Goal: Task Accomplishment & Management: Complete application form

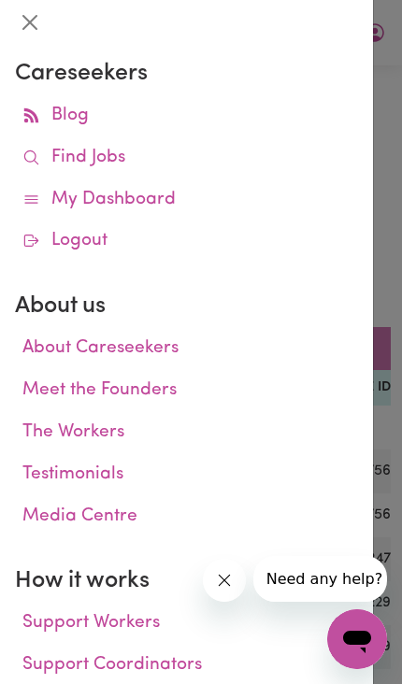
scroll to position [0, 463]
click at [155, 198] on link "My Dashboard" at bounding box center [186, 200] width 343 height 42
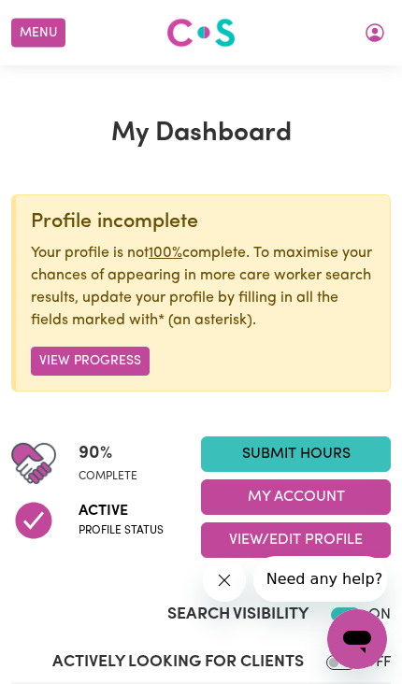
click at [348, 445] on link "Submit Hours" at bounding box center [296, 454] width 190 height 36
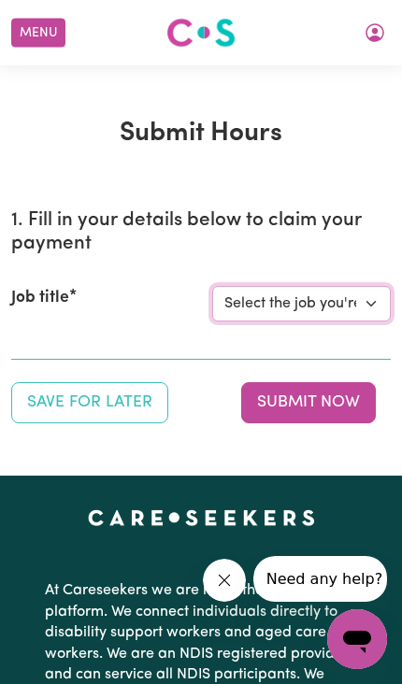
click at [349, 299] on select "Select the job you're submitting hours for... [[PERSON_NAME]] [DEMOGRAPHIC_DATA…" at bounding box center [301, 304] width 178 height 36
select select "14225"
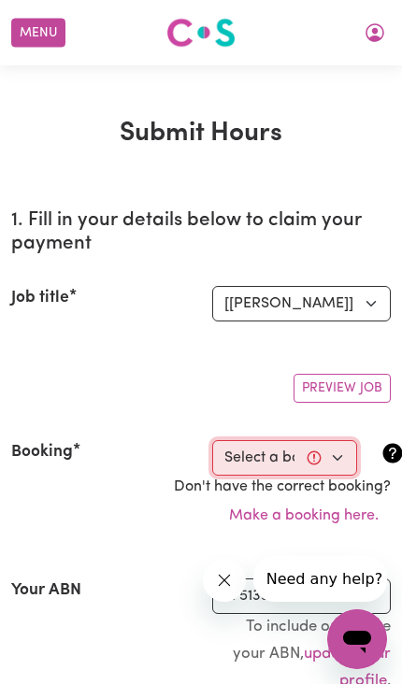
click at [328, 456] on select "Select a booking... [DATE] 11:00am to 12:00pm (RECURRING) [DATE] 11:00am to 12:…" at bounding box center [284, 458] width 145 height 36
select select "352915"
type input "[DATE]"
type input "29"
type input "9"
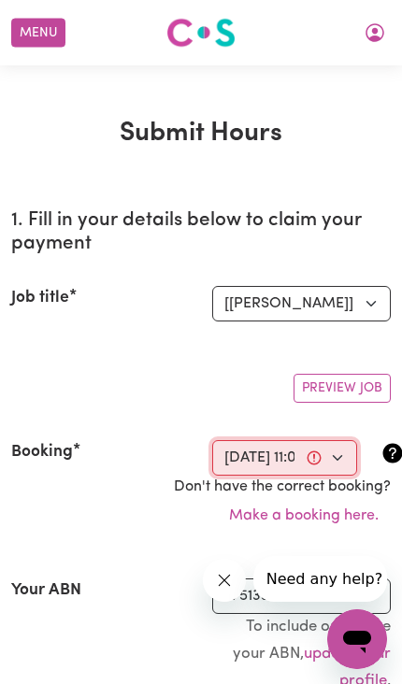
type input "2025"
type input "11:00"
type input "11"
type input "0"
select select "am"
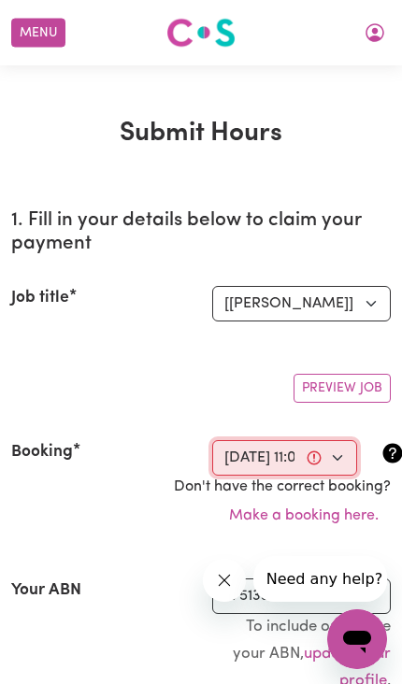
type input "12:00"
type input "12"
type input "0"
select select "pm"
select select "50-Weekday"
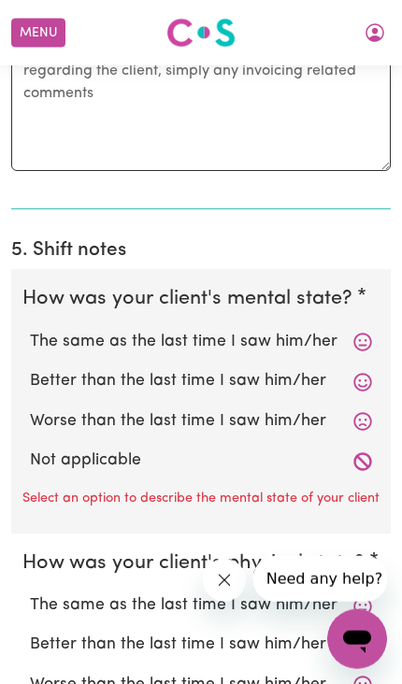
scroll to position [1610, 0]
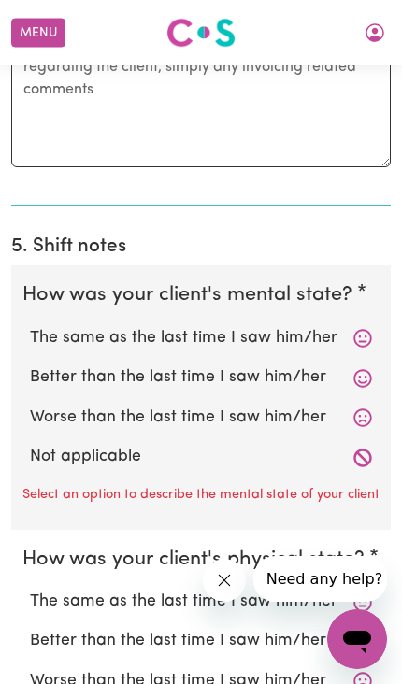
click at [292, 372] on label "Better than the last time I saw him/her" at bounding box center [201, 377] width 342 height 24
click at [30, 365] on input "Better than the last time I saw him/her" at bounding box center [29, 364] width 1 height 1
radio input "true"
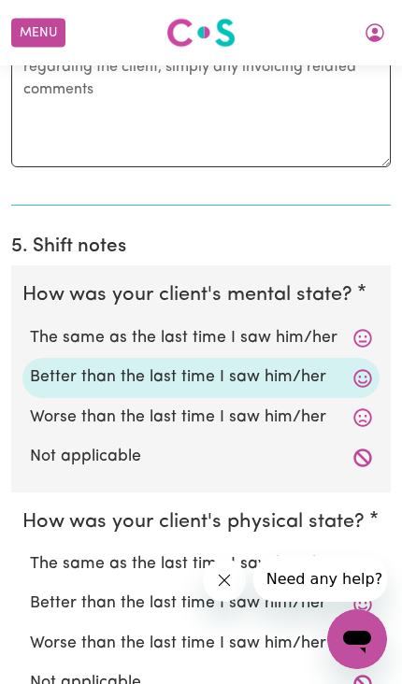
click at [277, 591] on label "Better than the last time I saw him/her" at bounding box center [201, 603] width 342 height 24
click at [30, 590] on input "Better than the last time I saw him/her" at bounding box center [29, 590] width 1 height 1
radio input "true"
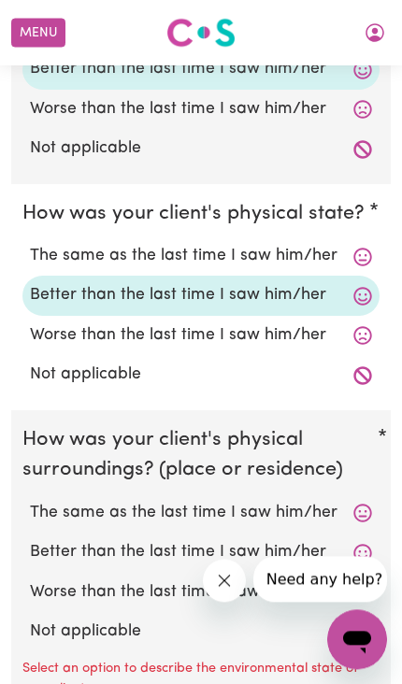
click at [290, 545] on label "Better than the last time I saw him/her" at bounding box center [201, 552] width 342 height 24
click at [30, 540] on input "Better than the last time I saw him/her" at bounding box center [29, 539] width 1 height 1
radio input "true"
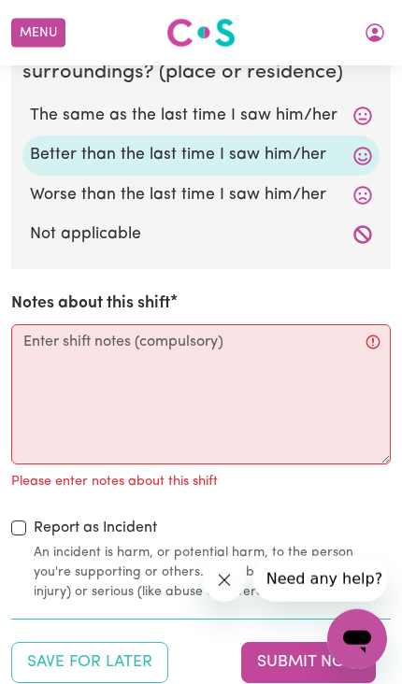
scroll to position [2317, 0]
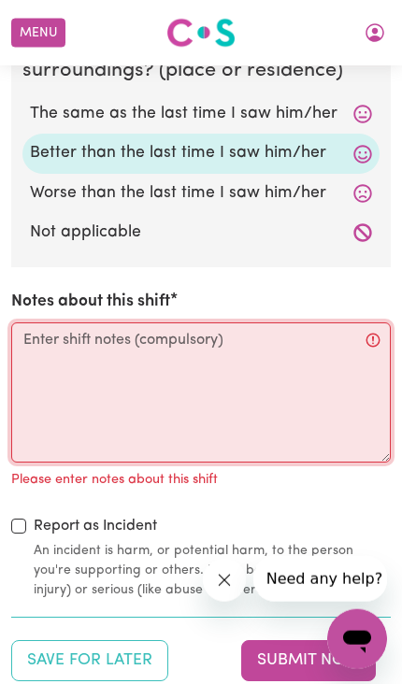
click at [101, 322] on textarea "Notes about this shift" at bounding box center [200, 392] width 379 height 140
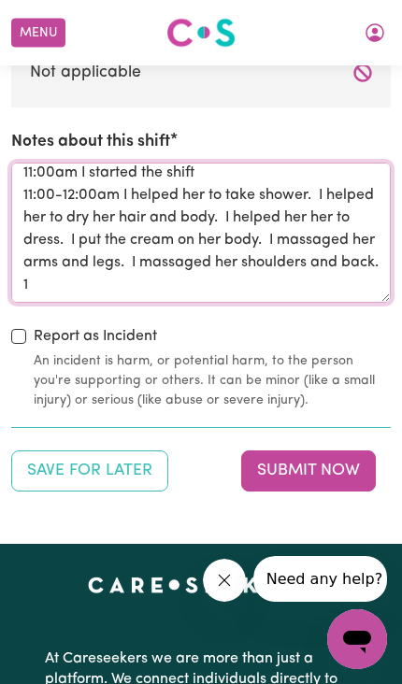
scroll to position [21, 0]
type textarea "11:00am I started the shift 11:00-12:00am I helped her to take shower. I helped…"
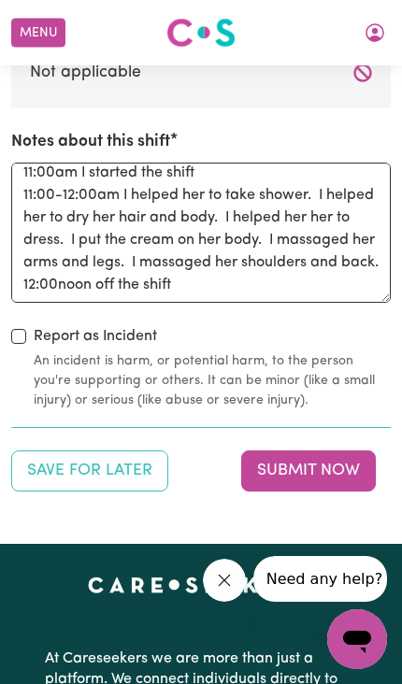
scroll to position [2477, 0]
click at [334, 450] on button "Submit Now" at bounding box center [308, 470] width 135 height 41
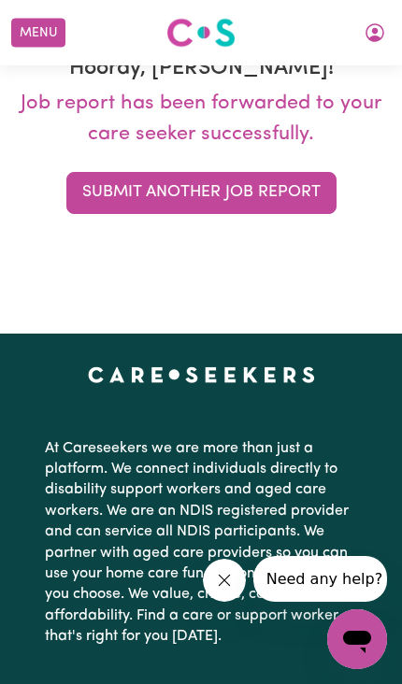
scroll to position [0, 0]
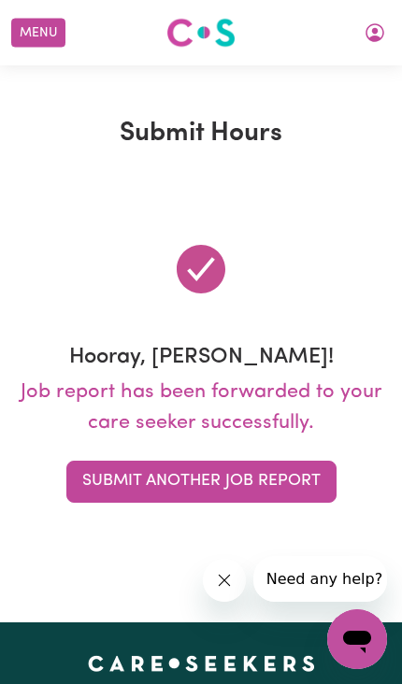
click at [29, 32] on button "Menu" at bounding box center [38, 33] width 54 height 29
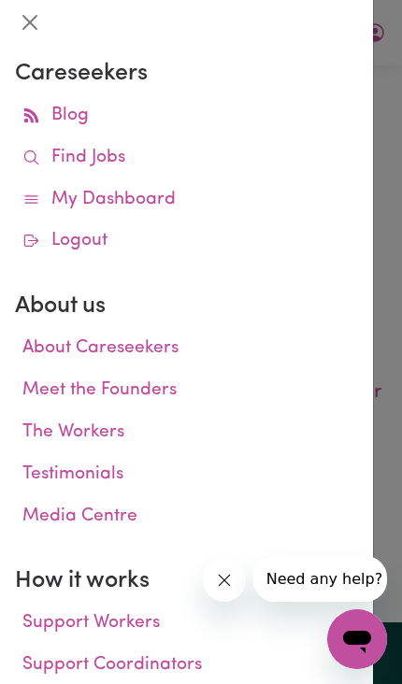
click at [152, 202] on link "My Dashboard" at bounding box center [186, 200] width 343 height 42
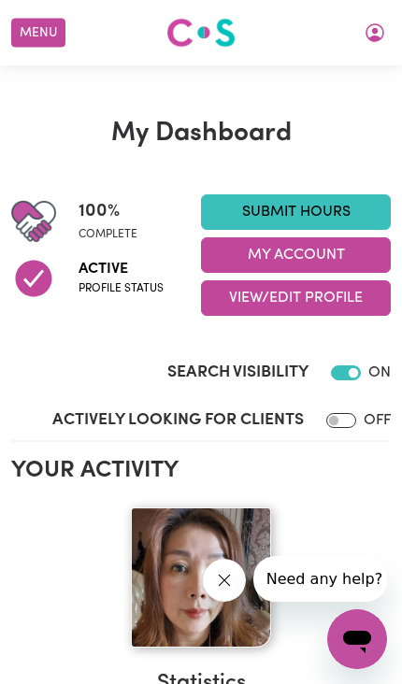
click at [345, 249] on button "My Account" at bounding box center [296, 255] width 190 height 36
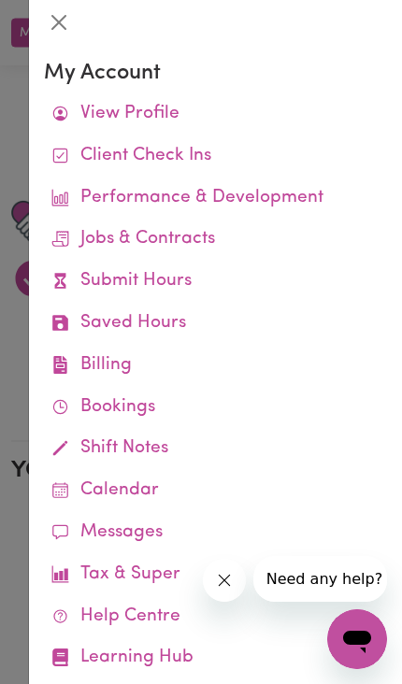
click at [0, 0] on link "Job Reports" at bounding box center [0, 0] width 0 height 0
